Goal: Check status: Check status

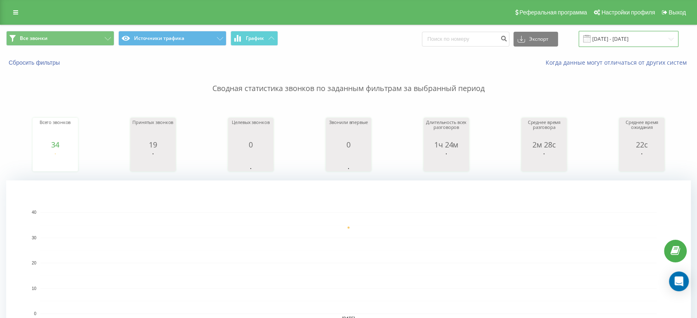
click at [603, 38] on input "[DATE] - [DATE]" at bounding box center [629, 39] width 100 height 16
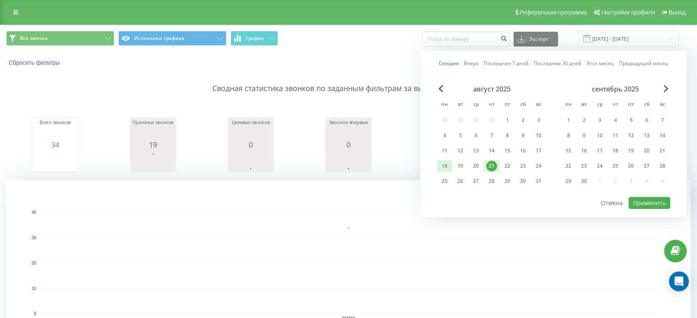
click at [449, 160] on div "18" at bounding box center [445, 166] width 16 height 12
click at [488, 163] on div "21" at bounding box center [491, 166] width 11 height 11
click at [643, 198] on button "Применить" at bounding box center [650, 203] width 42 height 12
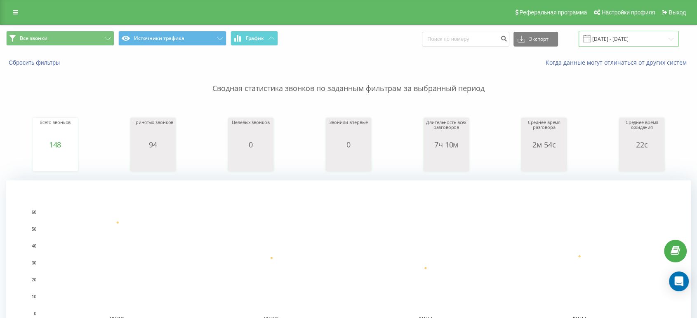
click at [641, 42] on input "18.08.2025 - 21.08.2025" at bounding box center [629, 39] width 100 height 16
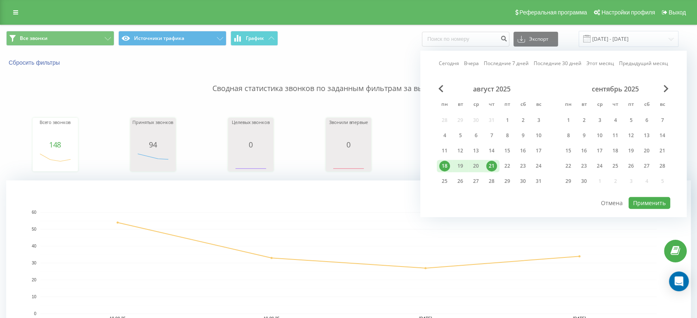
click at [490, 161] on div "21" at bounding box center [491, 166] width 11 height 11
click at [507, 123] on div "1" at bounding box center [507, 120] width 11 height 11
click at [494, 166] on div "21" at bounding box center [491, 166] width 11 height 11
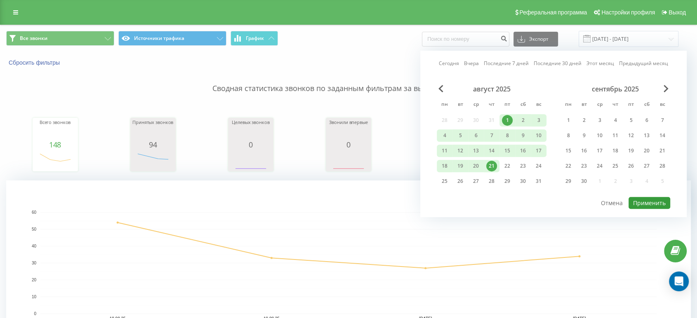
click at [641, 203] on button "Применить" at bounding box center [650, 203] width 42 height 12
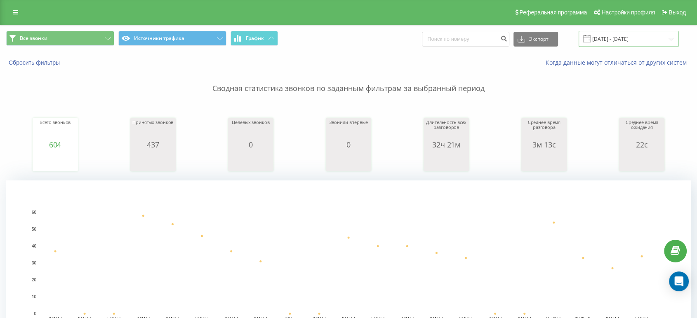
click at [640, 42] on input "01.08.2025 - 21.08.2025" at bounding box center [629, 39] width 100 height 16
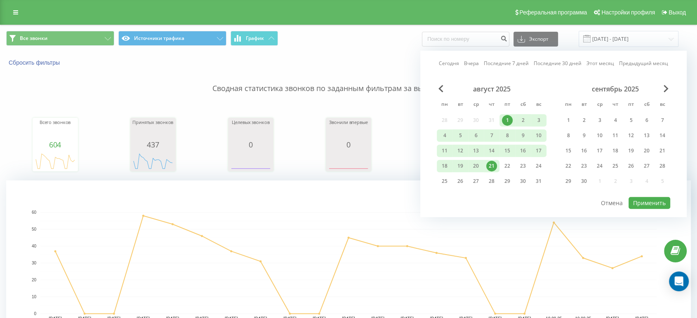
click at [493, 160] on div "21" at bounding box center [492, 166] width 16 height 12
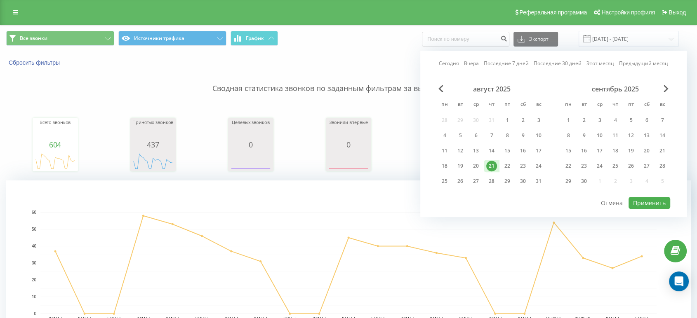
click at [495, 161] on div "21" at bounding box center [491, 166] width 11 height 11
click at [638, 200] on button "Применить" at bounding box center [650, 203] width 42 height 12
type input "[DATE] - [DATE]"
